Goal: Communication & Community: Share content

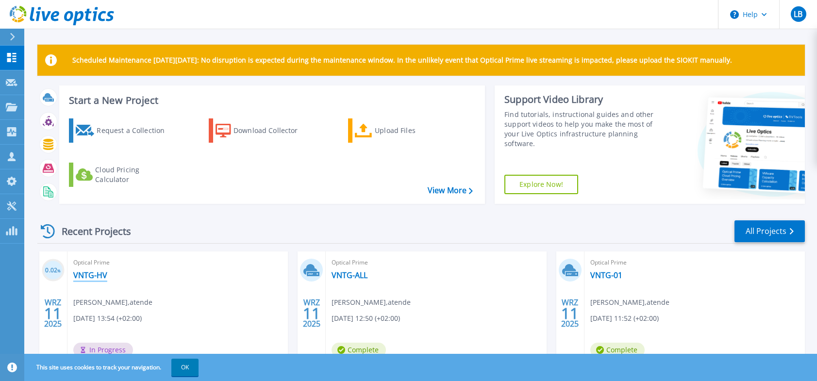
click at [91, 275] on link "VNTG-HV" at bounding box center [90, 275] width 34 height 10
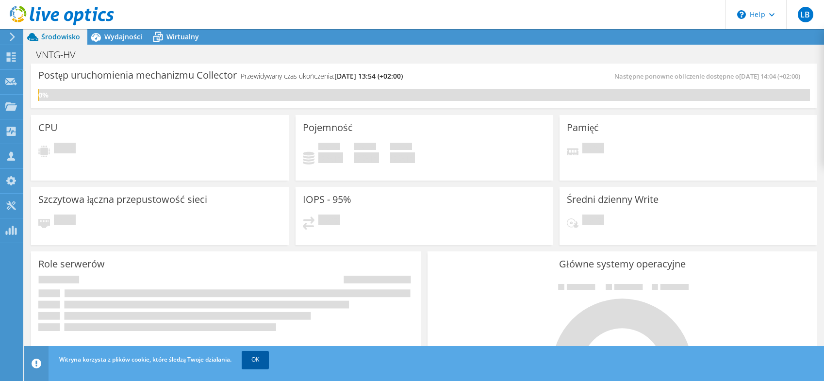
click at [266, 357] on link "OK" at bounding box center [255, 359] width 27 height 17
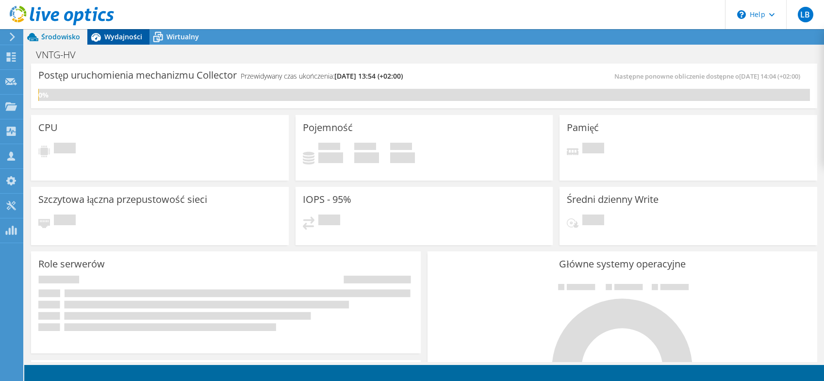
click at [119, 39] on span "Wydajności" at bounding box center [123, 36] width 38 height 9
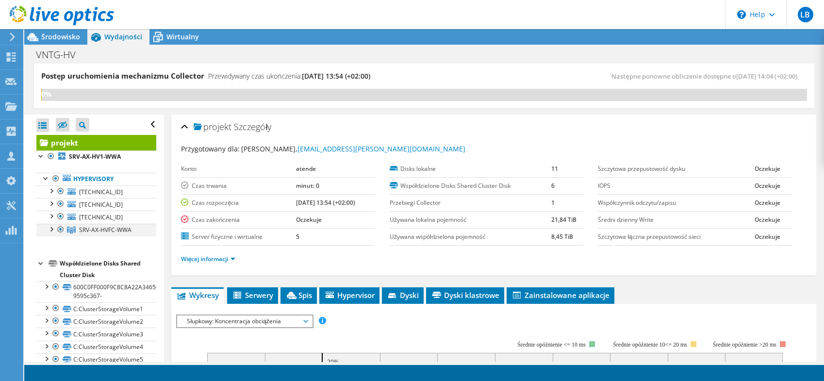
click at [50, 230] on div at bounding box center [51, 229] width 10 height 10
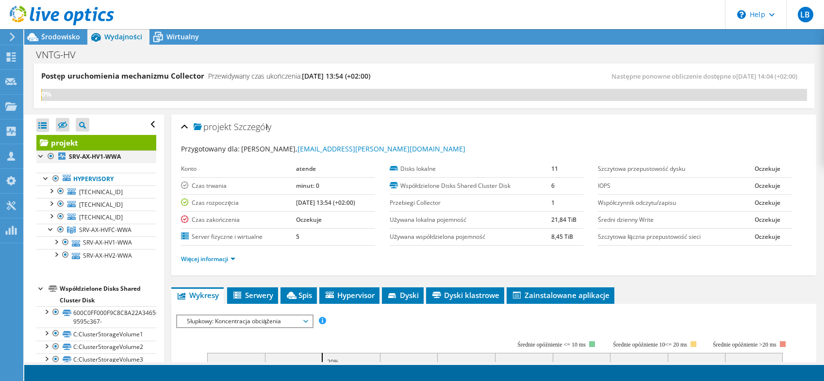
click at [39, 154] on div at bounding box center [41, 156] width 10 height 10
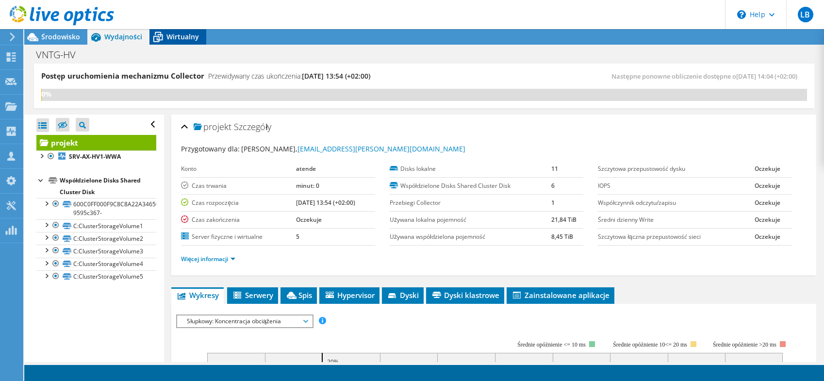
click at [184, 30] on div "Wirtualny" at bounding box center [178, 37] width 57 height 16
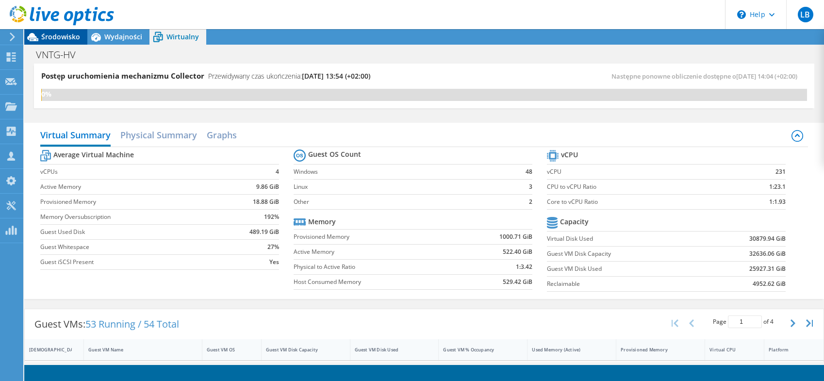
click at [54, 38] on span "Środowisko" at bounding box center [60, 36] width 39 height 9
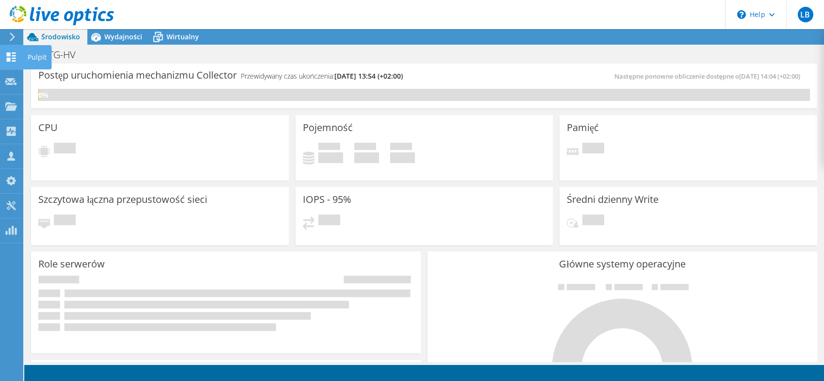
click at [11, 59] on icon at bounding box center [11, 56] width 12 height 9
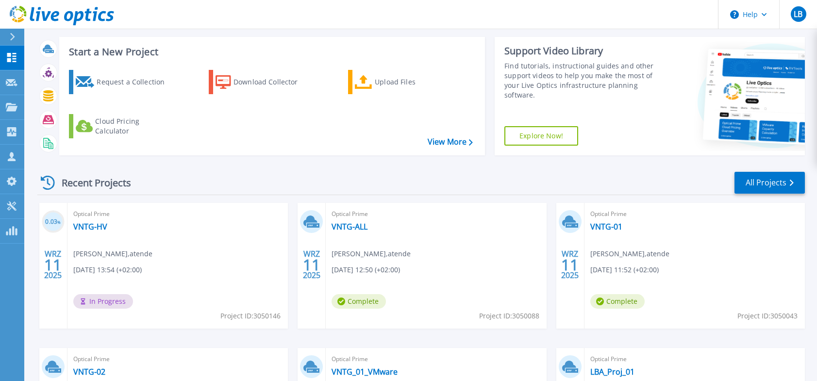
scroll to position [97, 0]
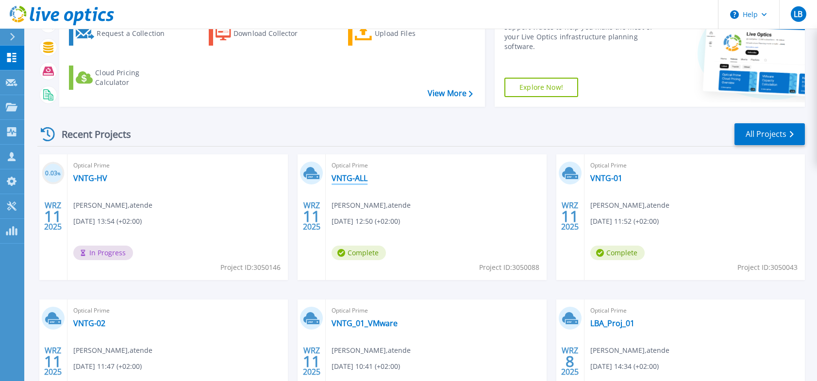
click at [358, 177] on link "VNTG-ALL" at bounding box center [350, 178] width 36 height 10
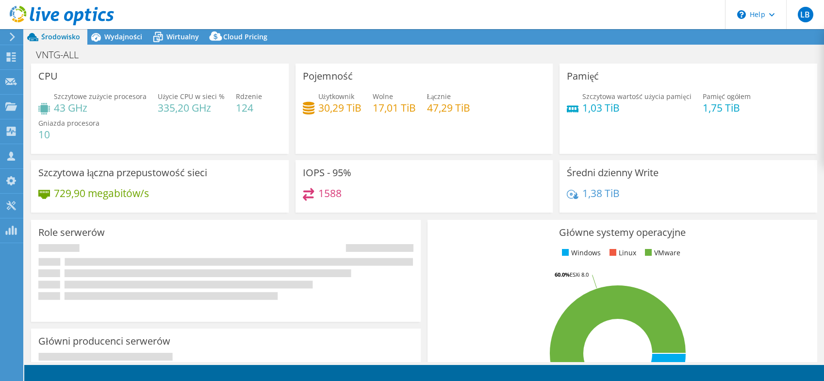
select select "USD"
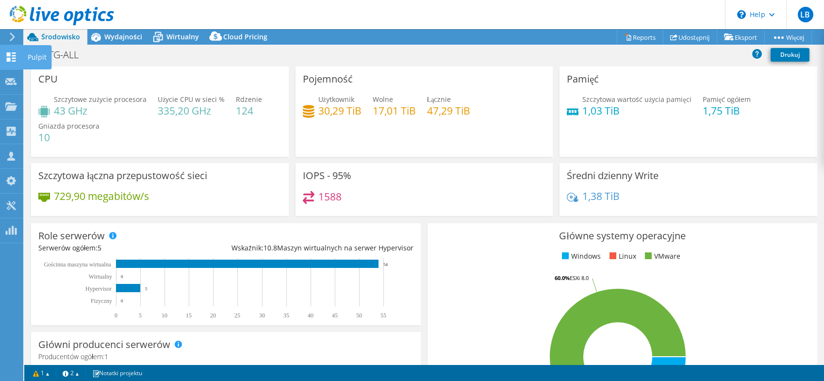
click at [13, 57] on icon at bounding box center [11, 56] width 12 height 9
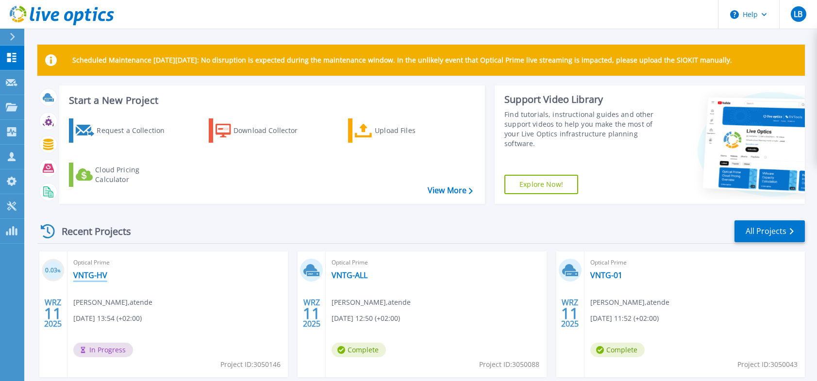
click at [97, 275] on link "VNTG-HV" at bounding box center [90, 275] width 34 height 10
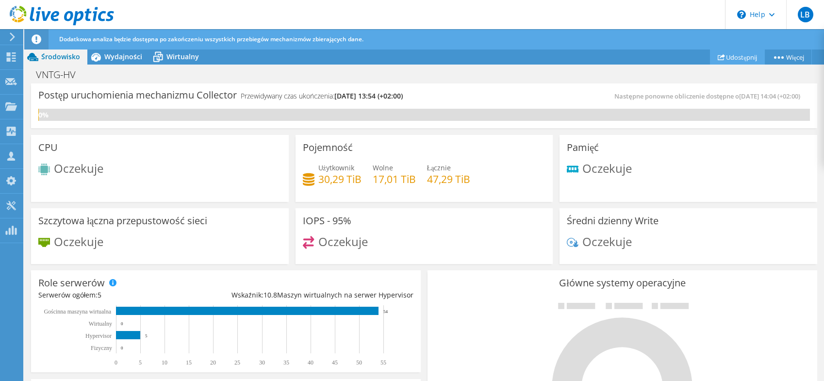
click at [722, 56] on link "Udostępnij" at bounding box center [737, 57] width 55 height 15
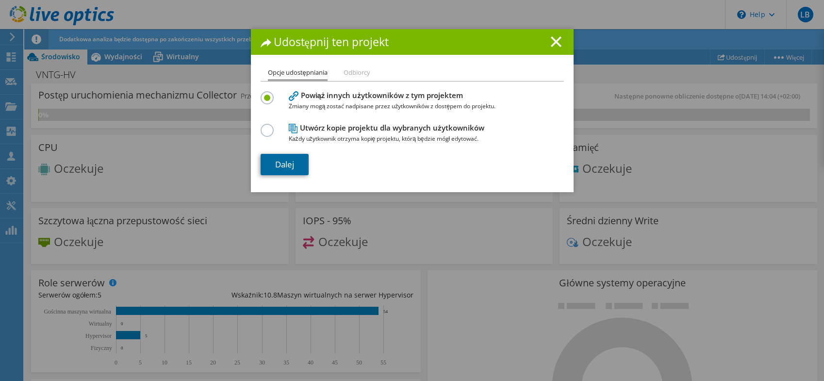
click at [290, 167] on link "Dalej" at bounding box center [285, 164] width 48 height 21
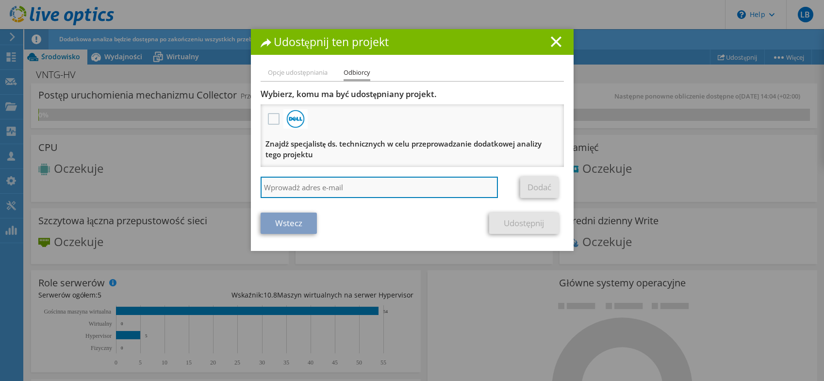
click at [283, 185] on input "search" at bounding box center [380, 187] width 238 height 21
type input "przeyslaw.gajda@atende.pl"
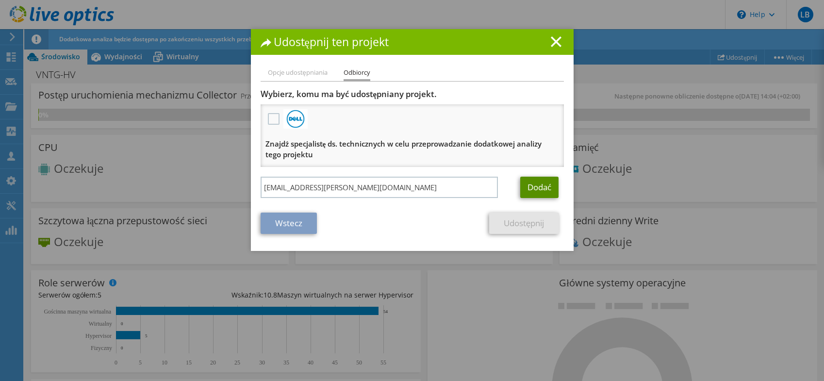
click at [541, 188] on link "Dodać" at bounding box center [539, 187] width 38 height 21
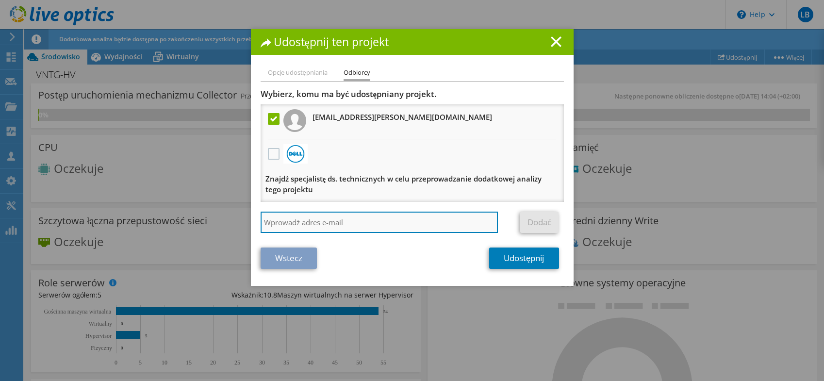
click at [273, 223] on input "search" at bounding box center [380, 222] width 238 height 21
type input "przemyslaw.zarzycki@atende.pl"
click at [371, 218] on input "przemyslaw.zarzycki@atende.pl" at bounding box center [380, 222] width 238 height 21
drag, startPoint x: 372, startPoint y: 222, endPoint x: 241, endPoint y: 221, distance: 131.1
click at [241, 221] on div "Udostępnij ten projekt Opcje udostępniania Odbiorcy Powiąż innych użytkowników …" at bounding box center [412, 190] width 824 height 323
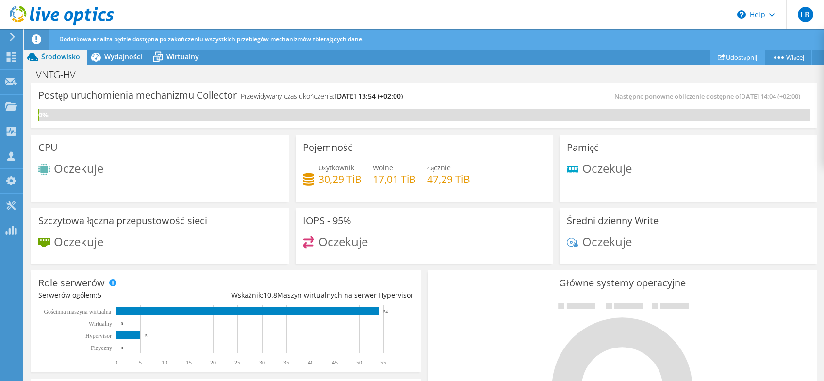
click at [735, 56] on link "Udostępnij" at bounding box center [737, 57] width 55 height 15
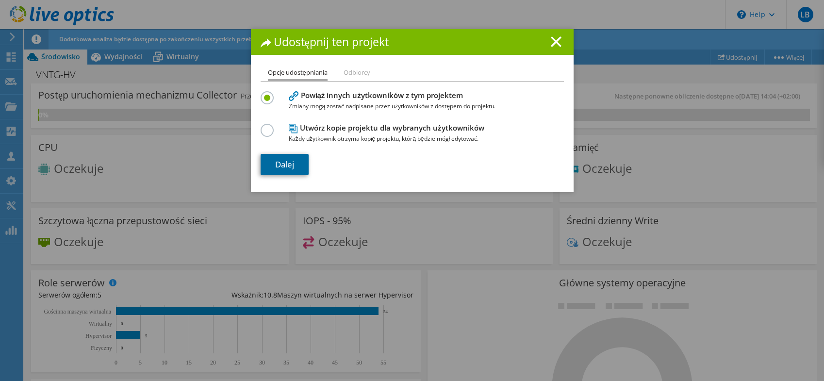
click at [278, 167] on link "Dalej" at bounding box center [285, 164] width 48 height 21
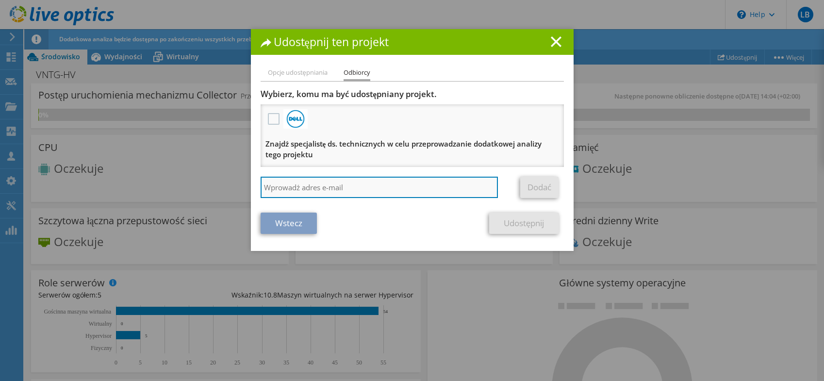
click at [287, 186] on input "search" at bounding box center [380, 187] width 238 height 21
paste input "Przemyslaw.Zarzycki@atende.pl"
type input "Przemyslaw.Zarzycki@atende.pl"
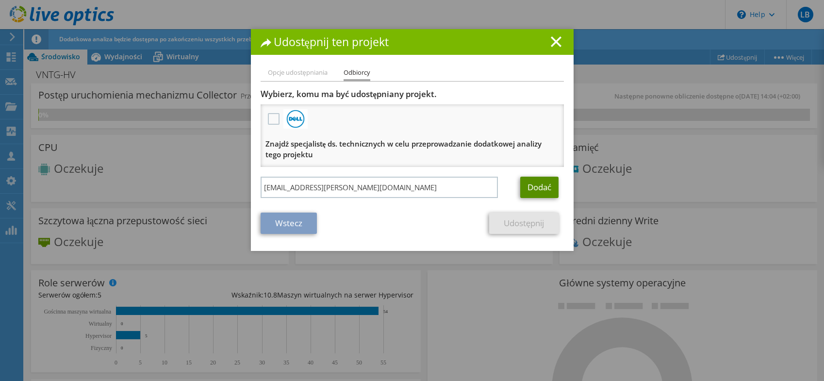
click at [537, 184] on link "Dodać" at bounding box center [539, 187] width 38 height 21
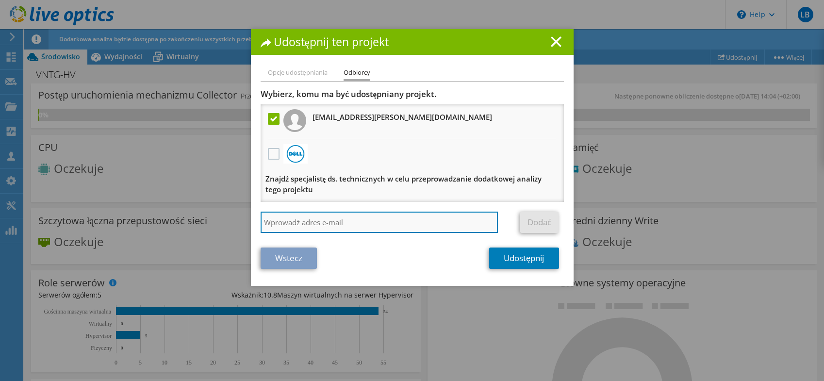
click at [347, 224] on input "search" at bounding box center [380, 222] width 238 height 21
type input "przemyslaw.gajda@atende.pl"
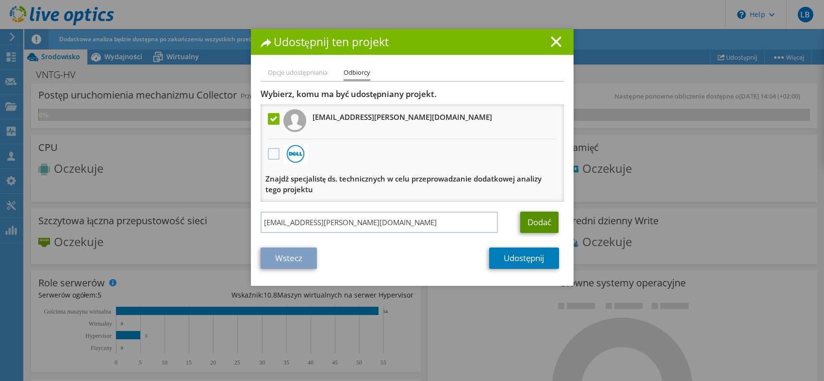
click at [537, 222] on link "Dodać" at bounding box center [539, 222] width 38 height 21
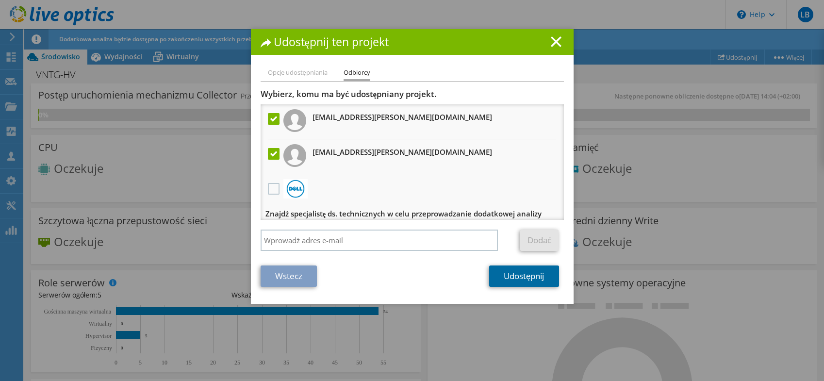
click at [522, 274] on link "Udostępnij" at bounding box center [523, 276] width 69 height 21
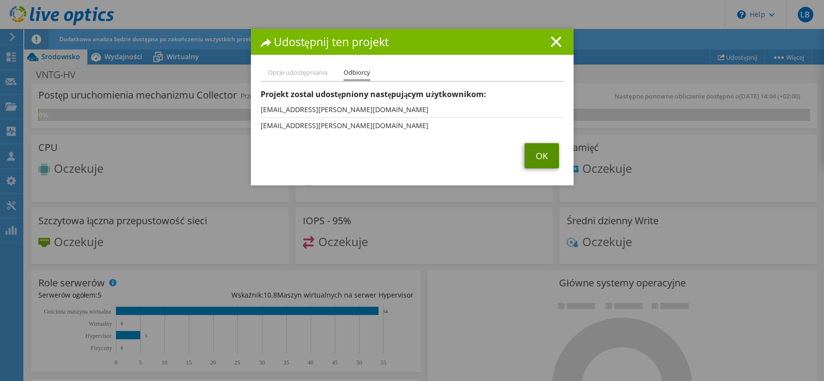
click at [534, 154] on link "OK" at bounding box center [542, 155] width 34 height 25
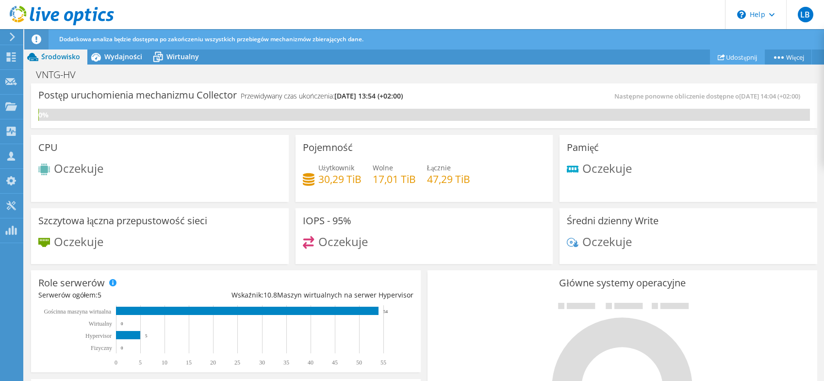
click at [739, 59] on link "Udostępnij" at bounding box center [737, 57] width 55 height 15
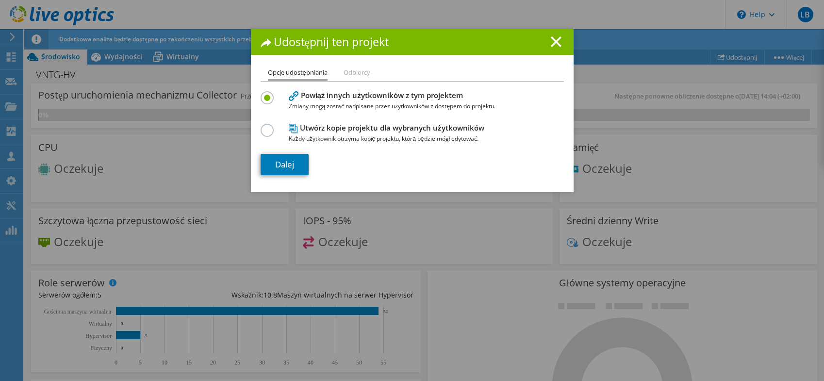
click at [359, 71] on li "Odbiorcy" at bounding box center [357, 73] width 27 height 12
click at [351, 72] on li "Odbiorcy" at bounding box center [357, 73] width 27 height 12
click at [262, 126] on label at bounding box center [269, 125] width 17 height 2
click at [0, 0] on input "radio" at bounding box center [0, 0] width 0 height 0
click at [262, 94] on label at bounding box center [269, 92] width 17 height 2
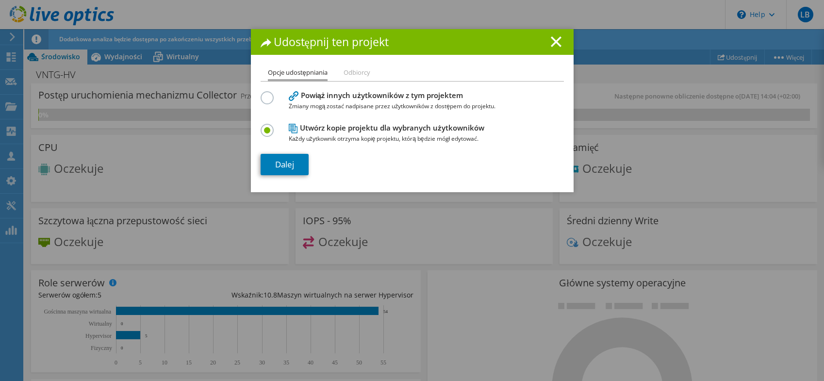
click at [0, 0] on input "radio" at bounding box center [0, 0] width 0 height 0
click at [289, 160] on link "Dalej" at bounding box center [285, 164] width 48 height 21
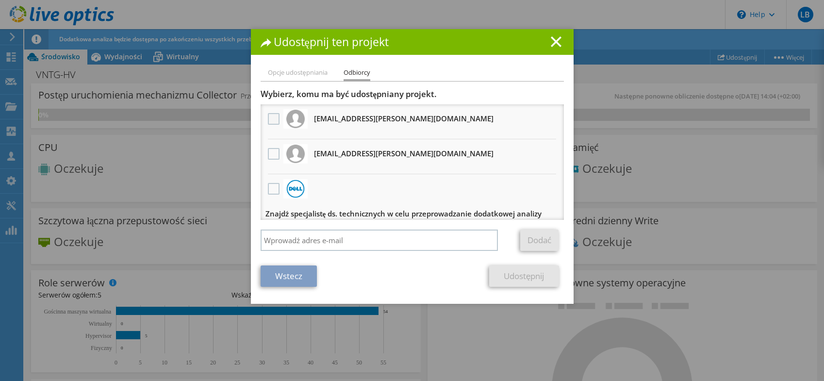
click at [269, 115] on label at bounding box center [275, 119] width 14 height 12
click at [0, 0] on input "checkbox" at bounding box center [0, 0] width 0 height 0
click at [559, 39] on h1 "Udostępnij ten projekt" at bounding box center [412, 41] width 303 height 11
click at [552, 44] on line at bounding box center [557, 42] width 10 height 10
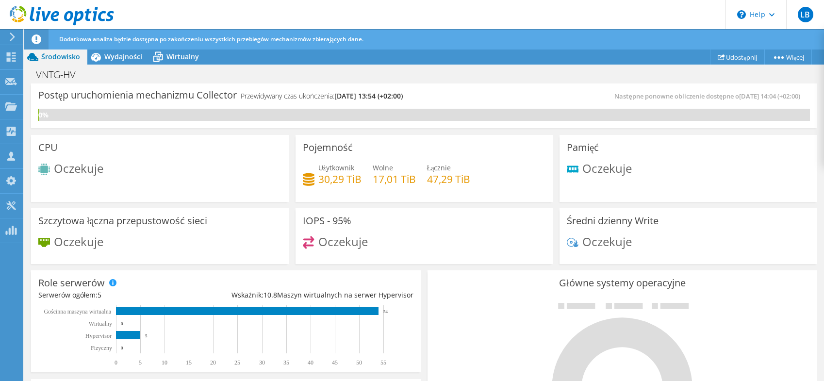
click at [51, 54] on span "Środowisko" at bounding box center [60, 56] width 39 height 9
click at [11, 58] on icon at bounding box center [11, 56] width 12 height 9
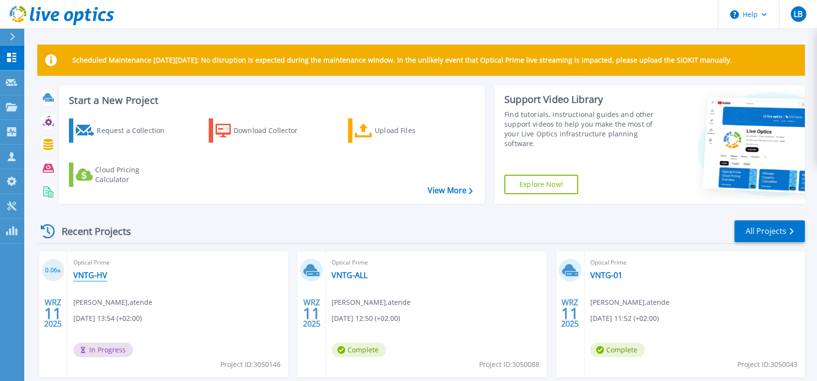
click at [89, 274] on link "VNTG-HV" at bounding box center [90, 275] width 34 height 10
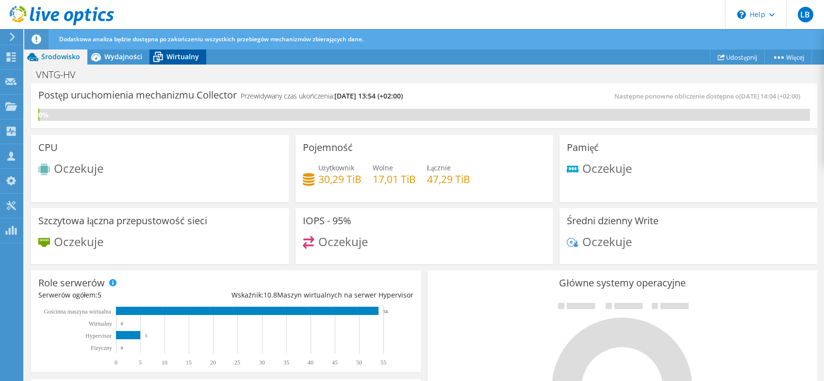
click at [187, 57] on span "Wirtualny" at bounding box center [183, 56] width 33 height 9
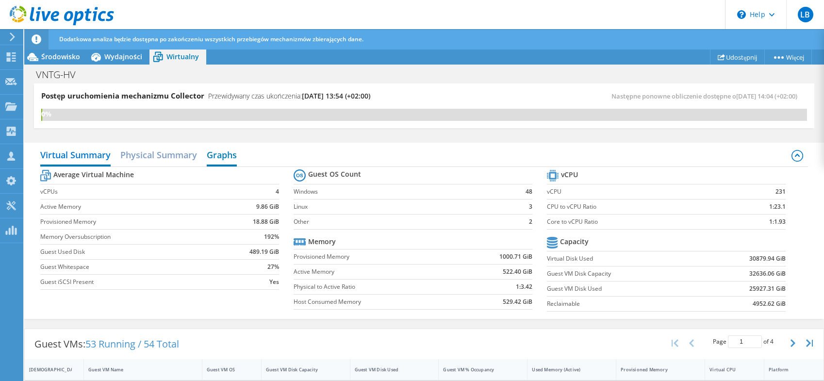
click at [229, 156] on h2 "Graphs" at bounding box center [222, 155] width 30 height 21
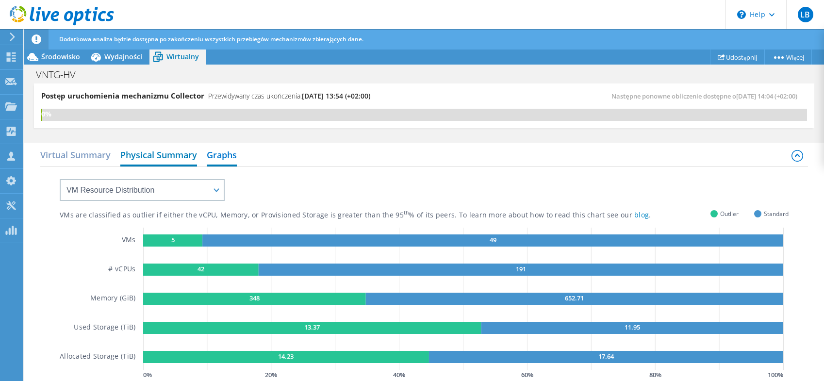
click at [157, 152] on h2 "Physical Summary" at bounding box center [158, 155] width 77 height 21
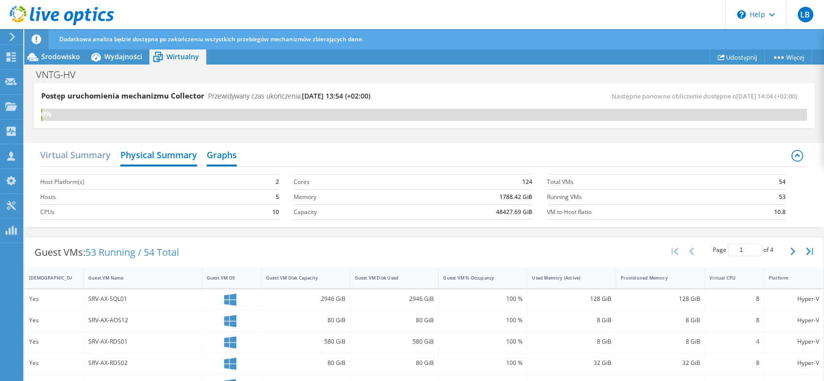
click at [224, 153] on h2 "Graphs" at bounding box center [222, 155] width 30 height 21
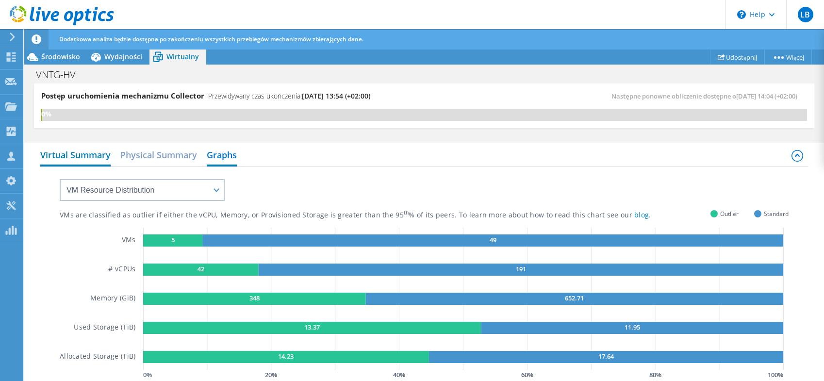
click at [70, 155] on h2 "Virtual Summary" at bounding box center [75, 155] width 70 height 21
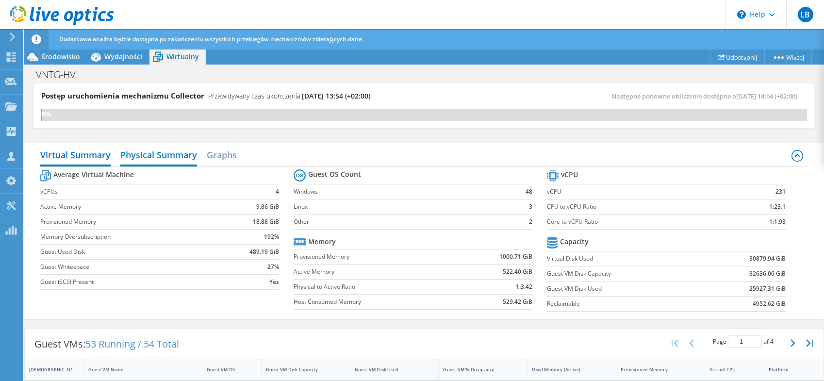
click at [164, 152] on h2 "Physical Summary" at bounding box center [158, 155] width 77 height 21
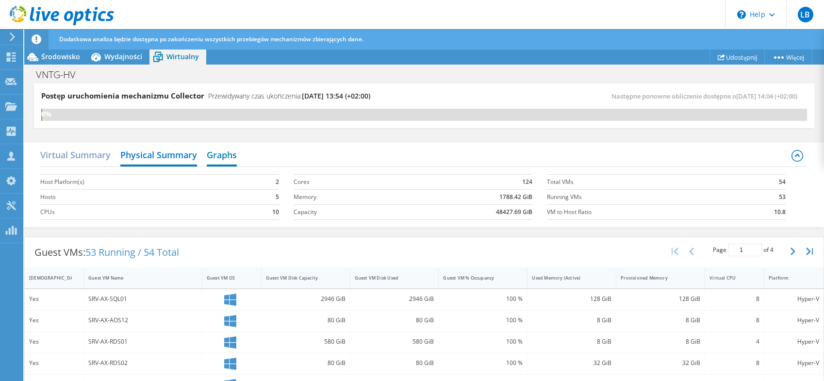
click at [228, 155] on h2 "Graphs" at bounding box center [222, 155] width 30 height 21
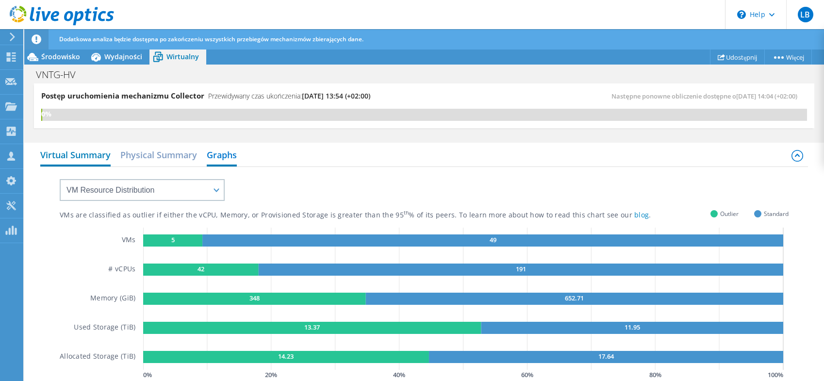
click at [81, 155] on h2 "Virtual Summary" at bounding box center [75, 155] width 70 height 21
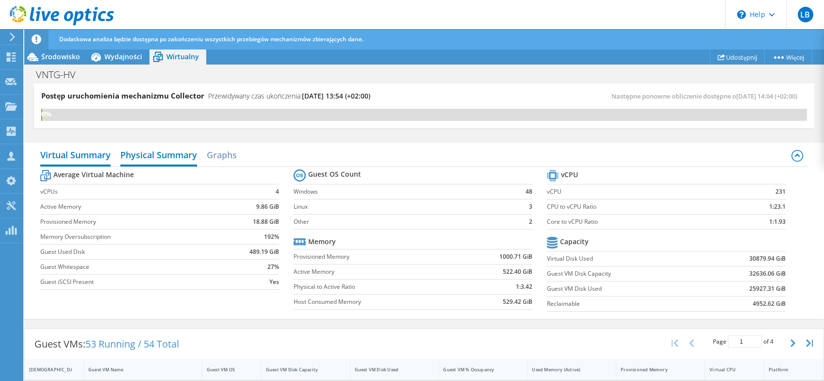
click at [149, 155] on h2 "Physical Summary" at bounding box center [158, 155] width 77 height 21
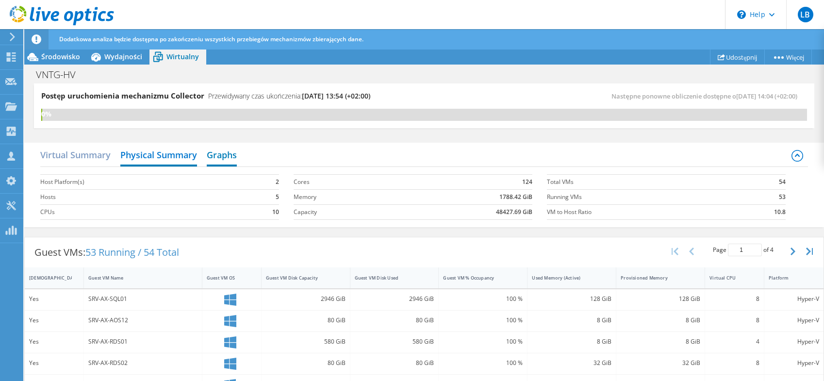
click at [224, 155] on h2 "Graphs" at bounding box center [222, 155] width 30 height 21
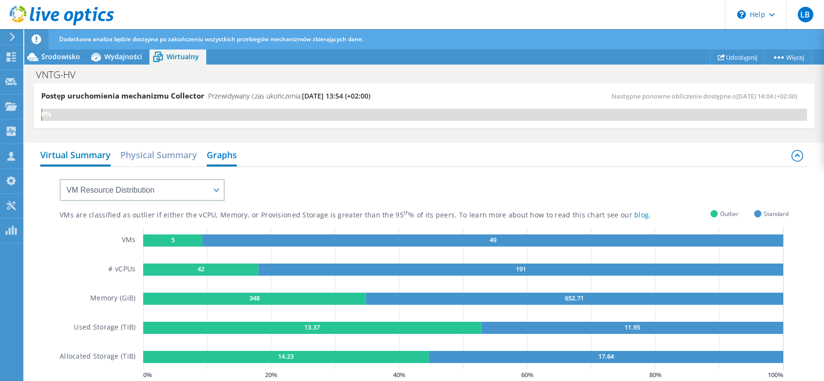
click at [79, 155] on h2 "Virtual Summary" at bounding box center [75, 155] width 70 height 21
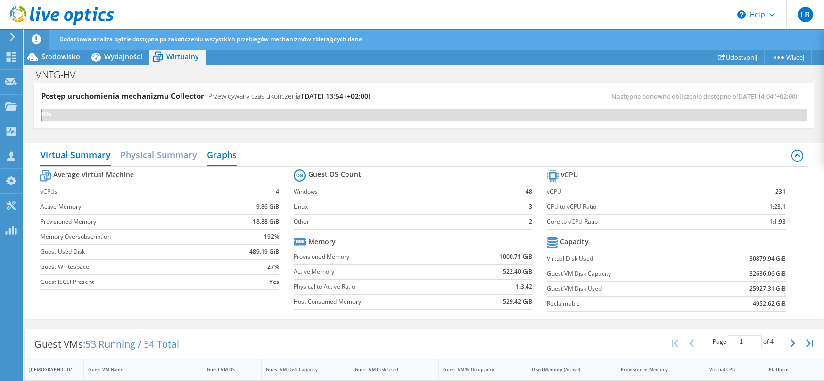
click at [224, 158] on h2 "Graphs" at bounding box center [222, 155] width 30 height 21
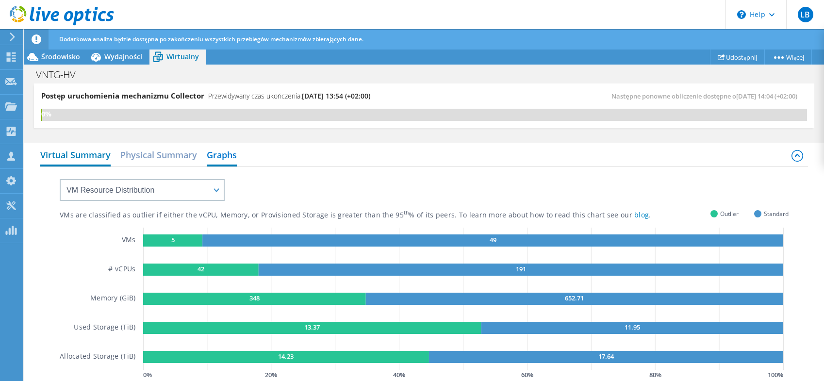
click at [57, 155] on h2 "Virtual Summary" at bounding box center [75, 155] width 70 height 21
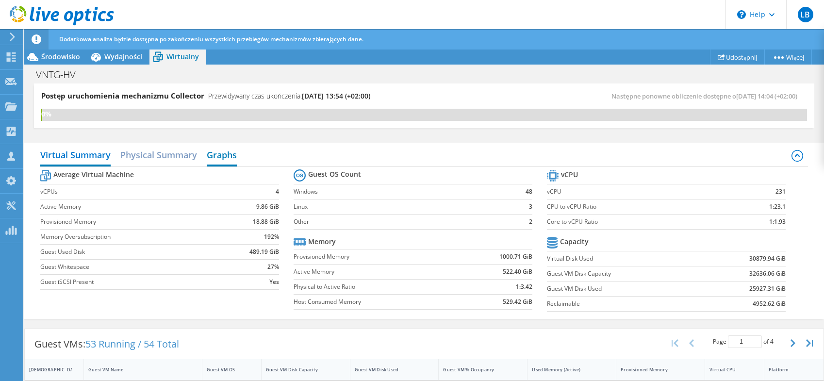
click at [224, 154] on h2 "Graphs" at bounding box center [222, 155] width 30 height 21
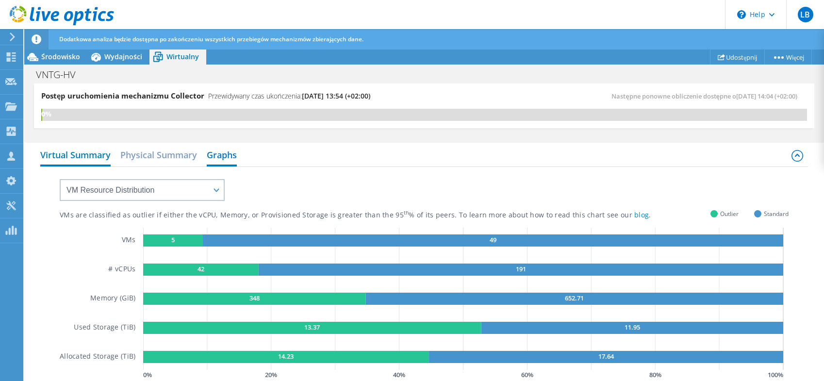
click at [82, 152] on h2 "Virtual Summary" at bounding box center [75, 155] width 70 height 21
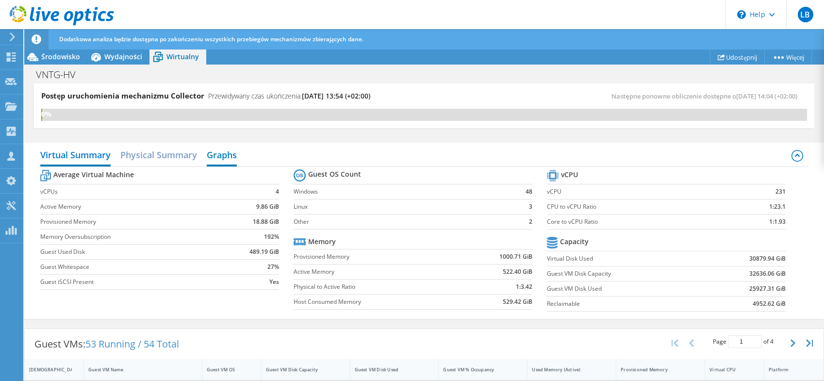
click at [218, 155] on h2 "Graphs" at bounding box center [222, 155] width 30 height 21
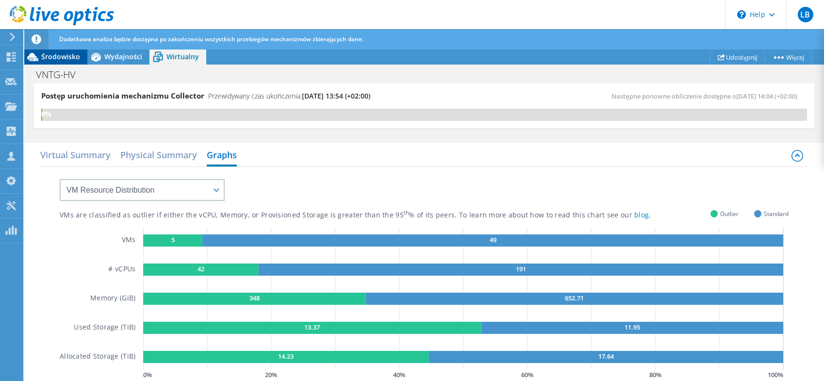
click at [48, 56] on span "Środowisko" at bounding box center [60, 56] width 39 height 9
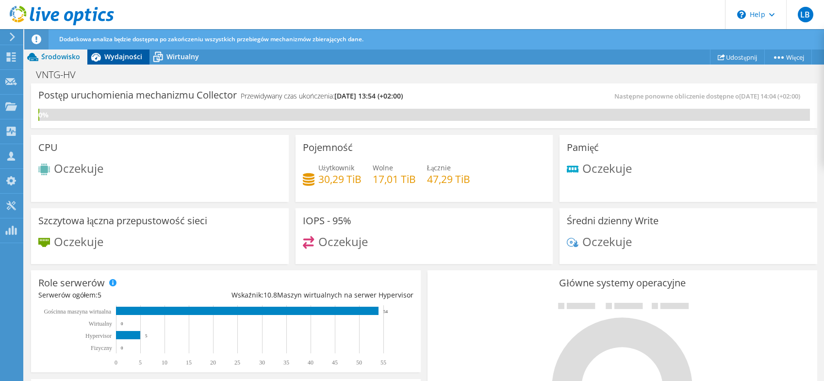
click at [117, 55] on span "Wydajności" at bounding box center [123, 56] width 38 height 9
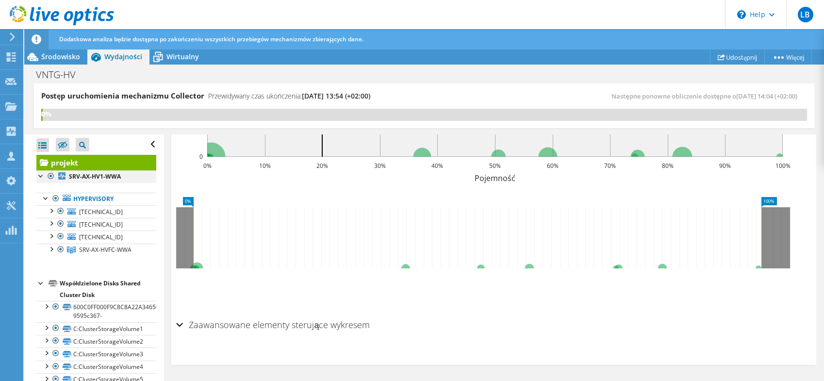
click at [41, 175] on div at bounding box center [41, 175] width 10 height 10
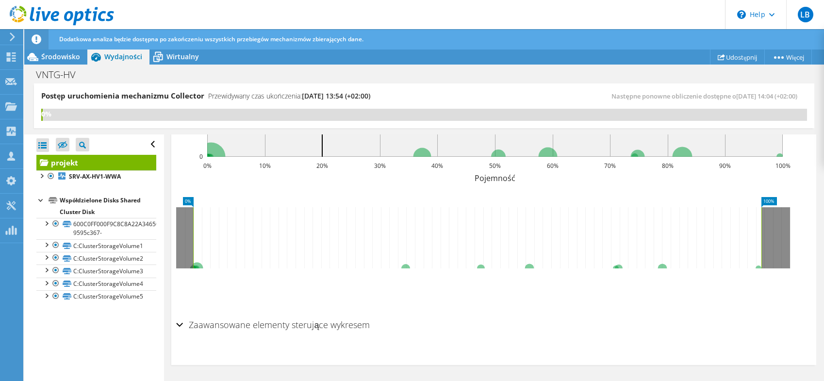
click at [39, 200] on div at bounding box center [41, 200] width 10 height 10
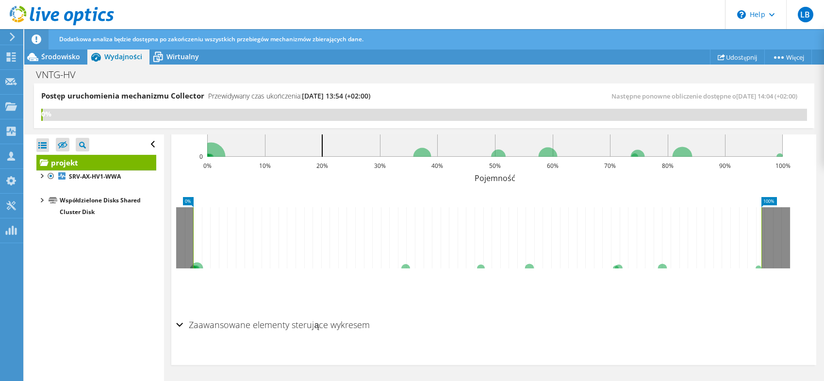
click at [42, 199] on div at bounding box center [41, 200] width 10 height 10
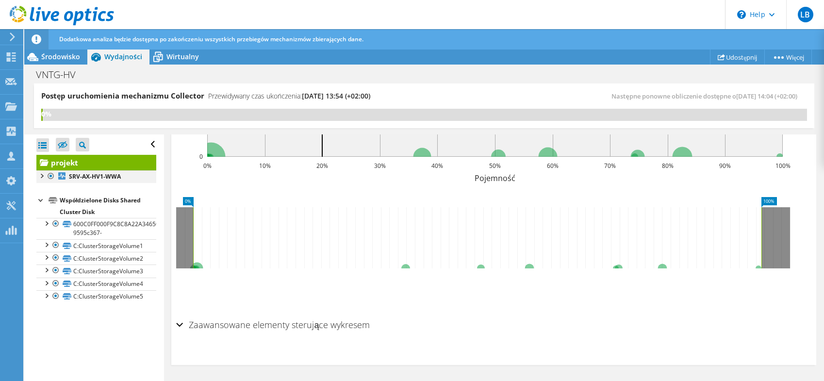
click at [41, 174] on div at bounding box center [41, 175] width 10 height 10
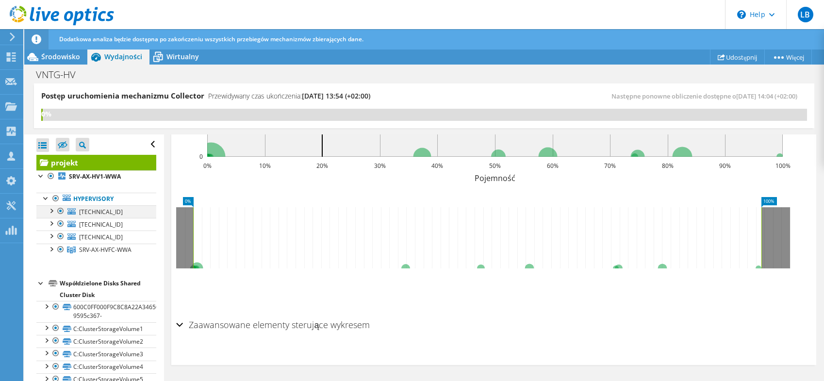
click at [51, 211] on div at bounding box center [51, 210] width 10 height 10
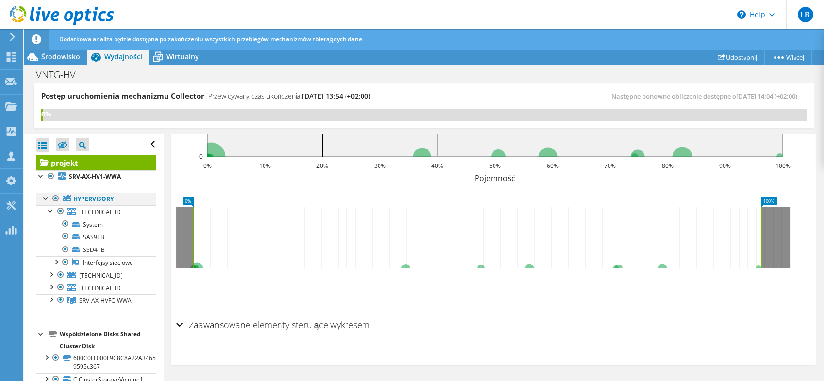
click at [44, 195] on div at bounding box center [46, 198] width 10 height 10
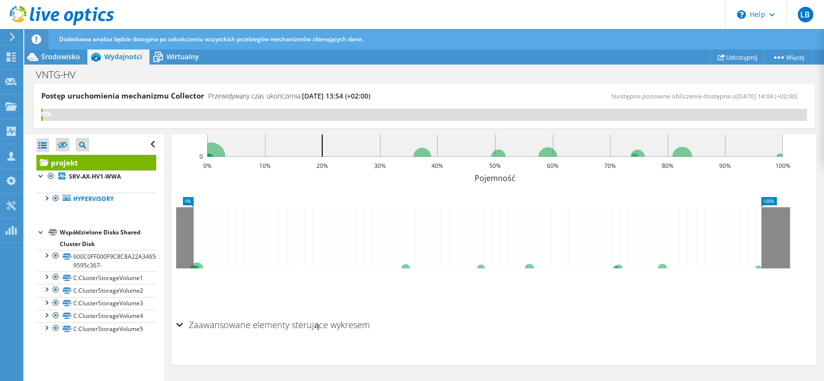
click at [41, 228] on div at bounding box center [41, 232] width 10 height 10
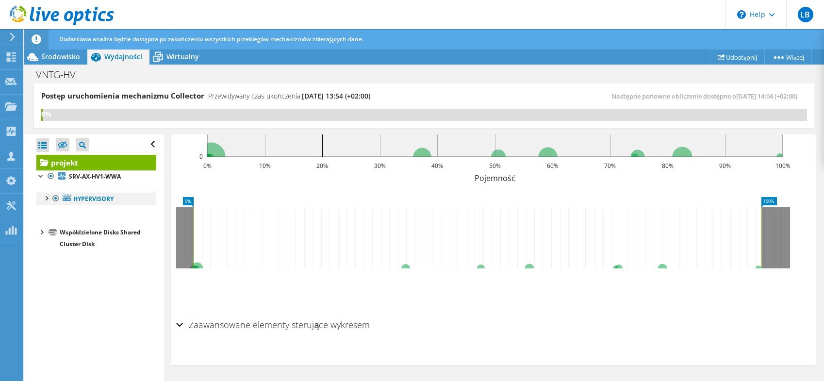
click at [48, 198] on div at bounding box center [46, 198] width 10 height 10
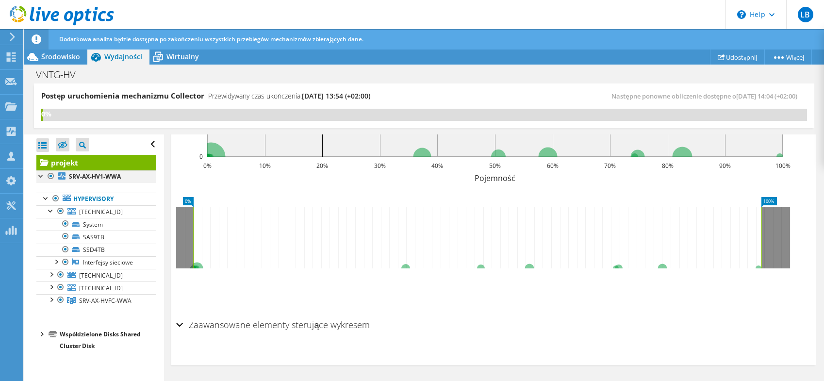
click at [40, 173] on div at bounding box center [41, 175] width 10 height 10
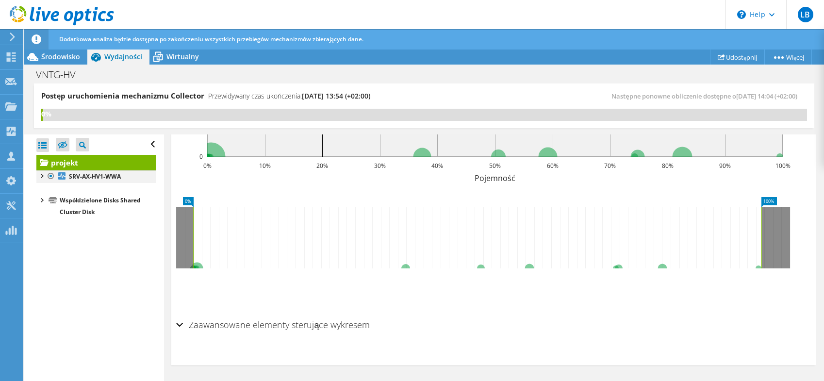
click at [40, 173] on div at bounding box center [41, 175] width 10 height 10
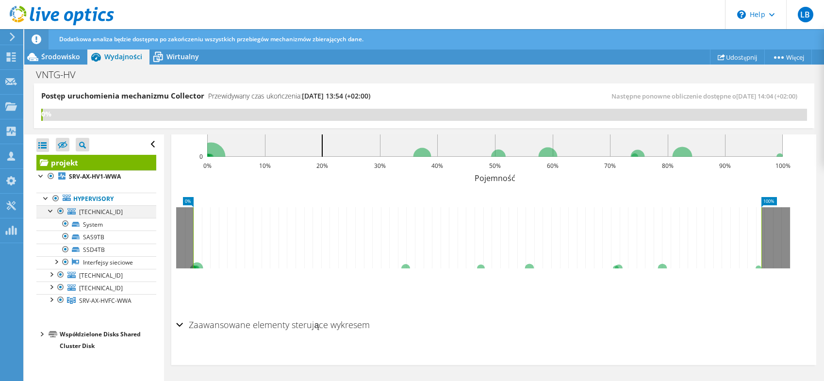
click at [50, 208] on div at bounding box center [51, 210] width 10 height 10
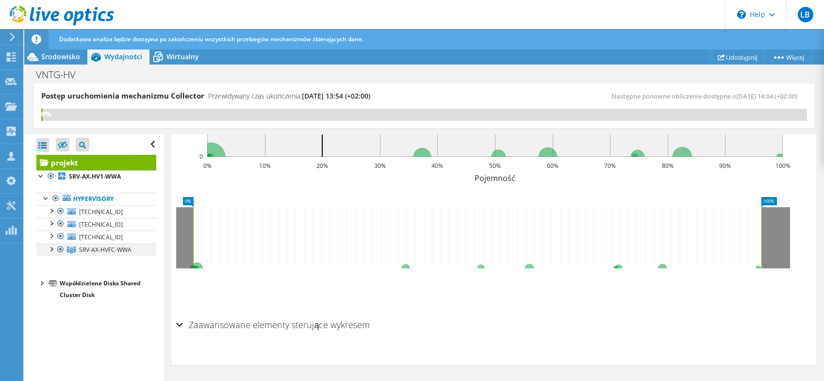
click at [51, 249] on div at bounding box center [51, 249] width 10 height 10
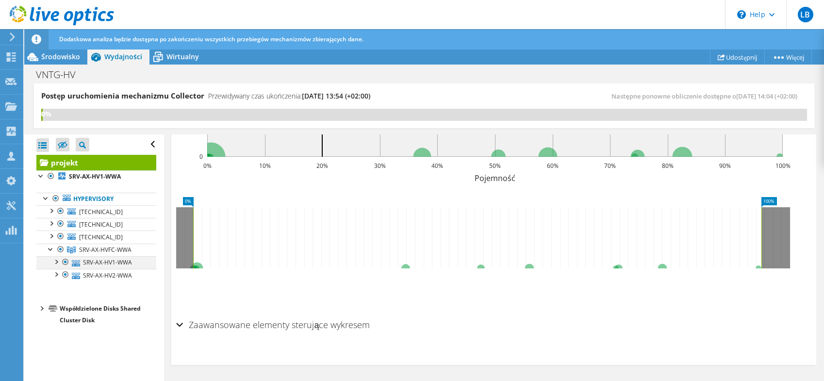
click at [57, 260] on div at bounding box center [56, 261] width 10 height 10
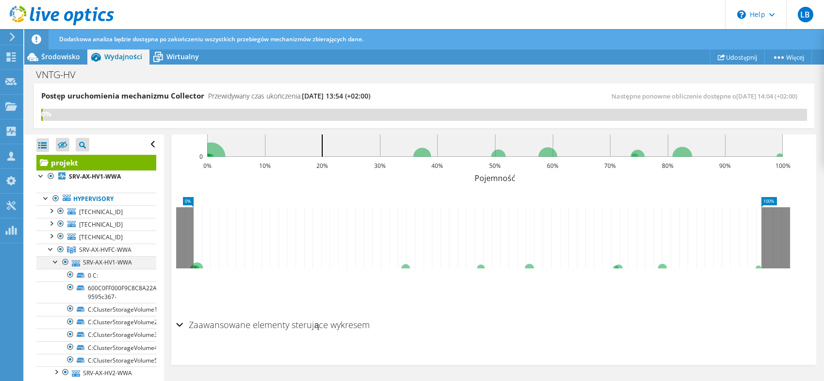
click at [56, 260] on div at bounding box center [56, 261] width 10 height 10
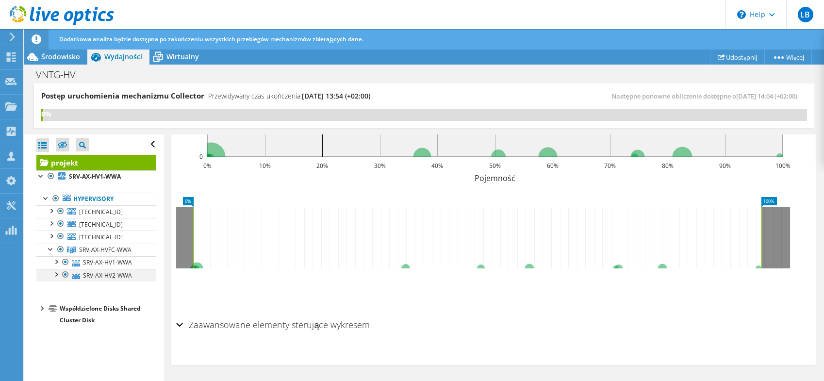
click at [55, 274] on div at bounding box center [56, 274] width 10 height 10
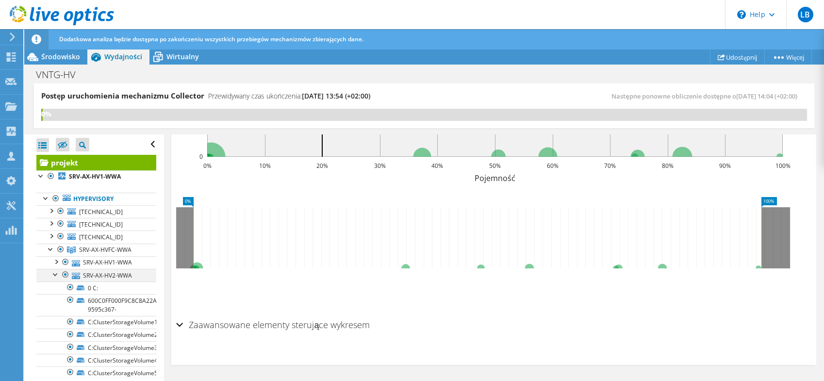
click at [55, 274] on div at bounding box center [56, 274] width 10 height 10
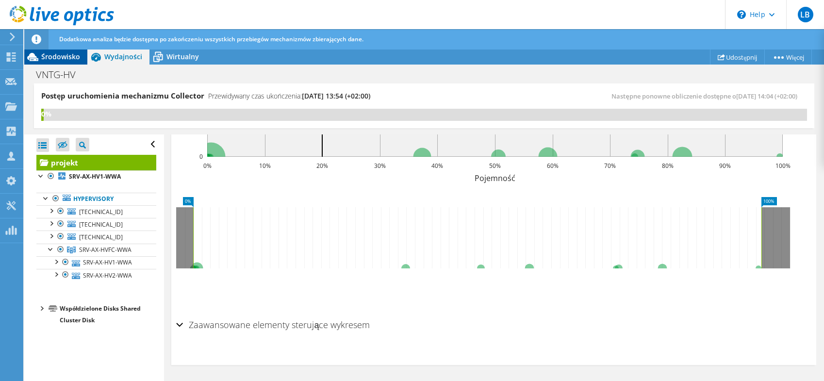
click at [70, 56] on span "Środowisko" at bounding box center [60, 56] width 39 height 9
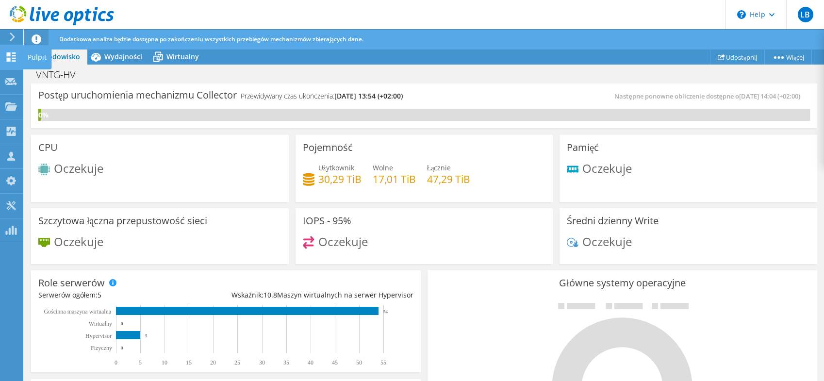
click at [11, 61] on icon at bounding box center [11, 56] width 12 height 9
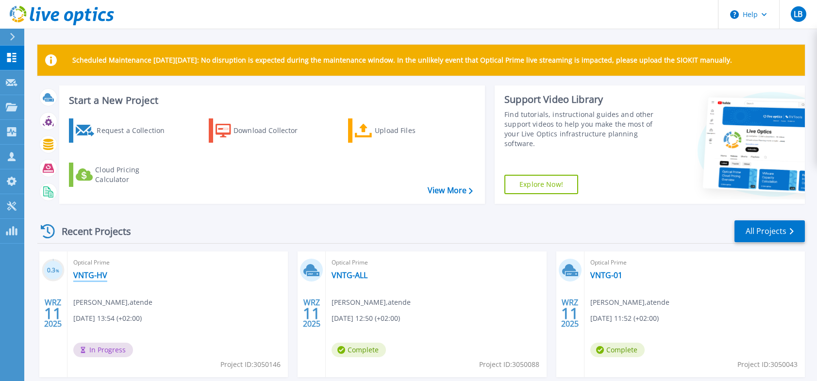
click at [101, 275] on link "VNTG-HV" at bounding box center [90, 275] width 34 height 10
click at [92, 280] on link "VNTG-HV" at bounding box center [90, 275] width 34 height 10
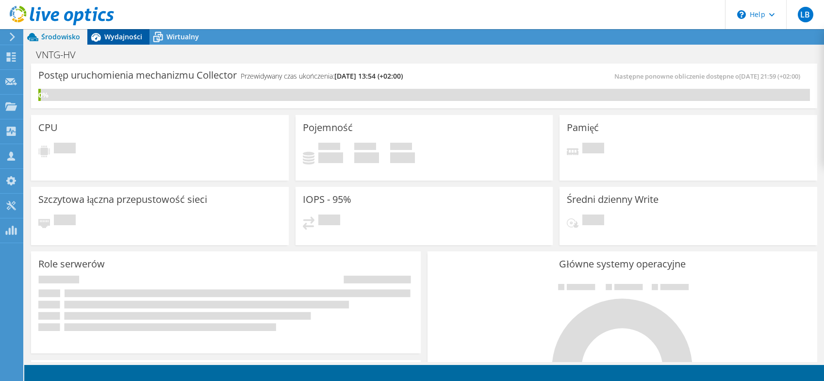
click at [101, 34] on icon at bounding box center [95, 37] width 17 height 17
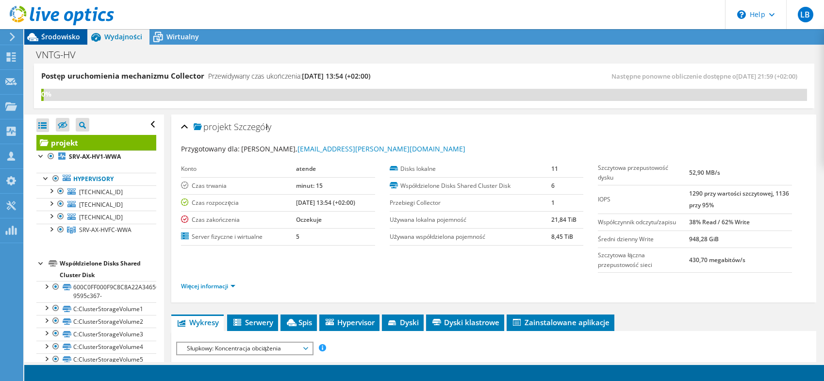
click at [54, 35] on span "Środowisko" at bounding box center [60, 36] width 39 height 9
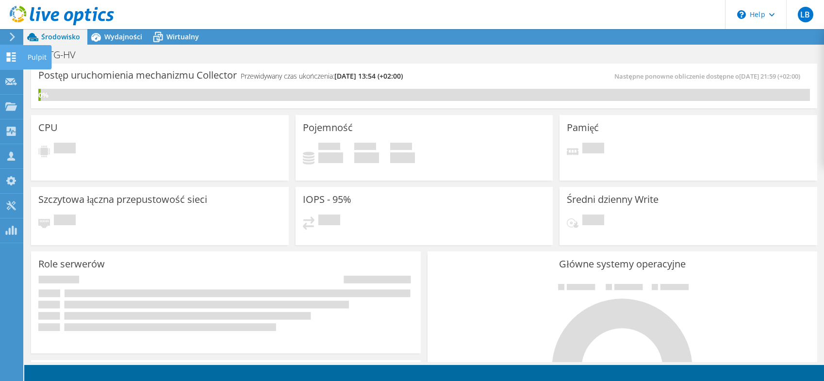
click at [12, 55] on use at bounding box center [11, 56] width 9 height 9
